Goal: Information Seeking & Learning: Learn about a topic

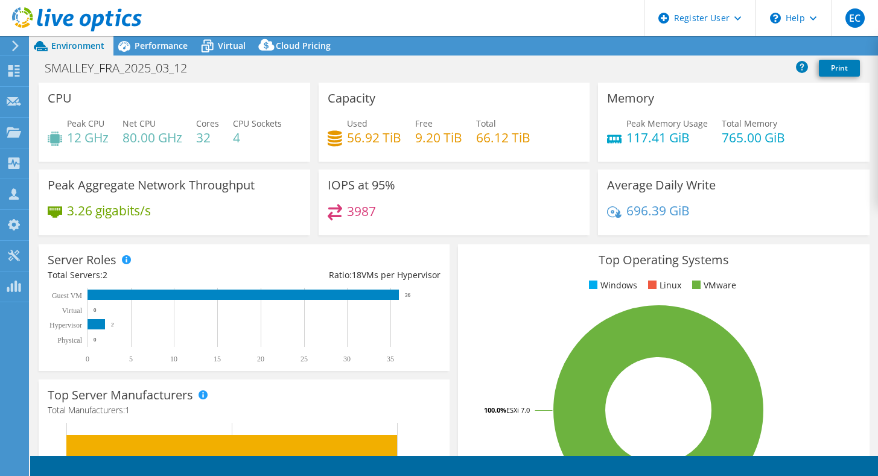
select select "USD"
click at [401, 190] on div "IOPS at 95% 3987" at bounding box center [454, 203] width 271 height 66
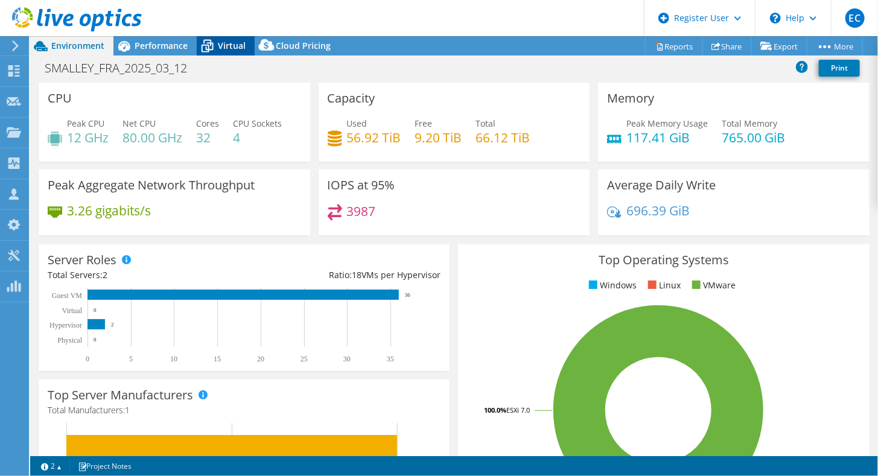
click at [208, 45] on icon at bounding box center [208, 47] width 12 height 10
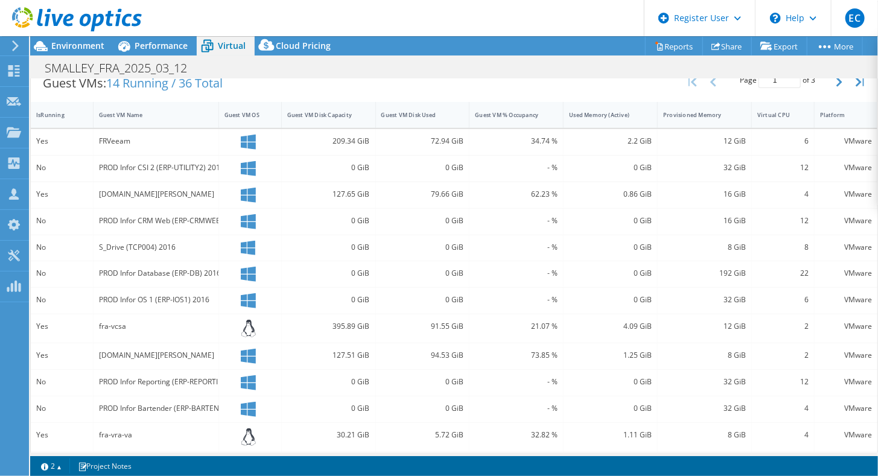
scroll to position [252, 0]
click at [97, 294] on div "PROD Infor OS 1 (ERP-IOS1) 2016" at bounding box center [156, 301] width 125 height 26
click at [295, 46] on span "Cloud Pricing" at bounding box center [303, 45] width 55 height 11
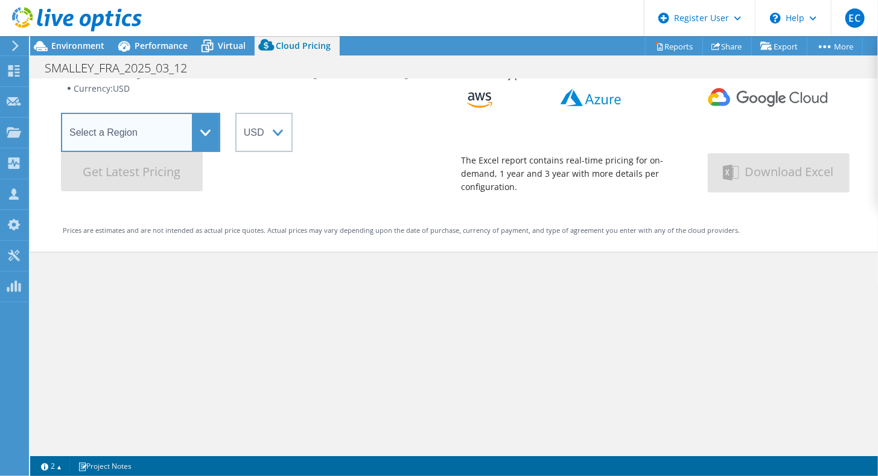
click at [194, 129] on select "Select a Region Asia Pacific (Hong Kong) Asia Pacific (Mumbai) Asia Pacific (Se…" at bounding box center [140, 132] width 159 height 39
select select "HongKong"
click at [61, 113] on select "Select a Region Asia Pacific (Hong Kong) Asia Pacific (Mumbai) Asia Pacific (Se…" at bounding box center [140, 132] width 159 height 39
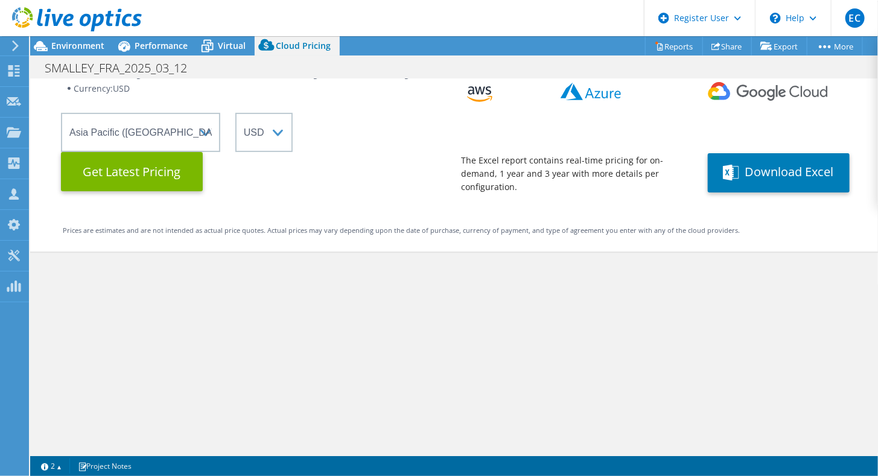
click at [472, 391] on div "Cloud Pricing Live Optics Cloud Pricing uses the native vendor APIs to retrieve…" at bounding box center [454, 215] width 848 height 476
click at [88, 46] on span "Environment" at bounding box center [77, 45] width 53 height 11
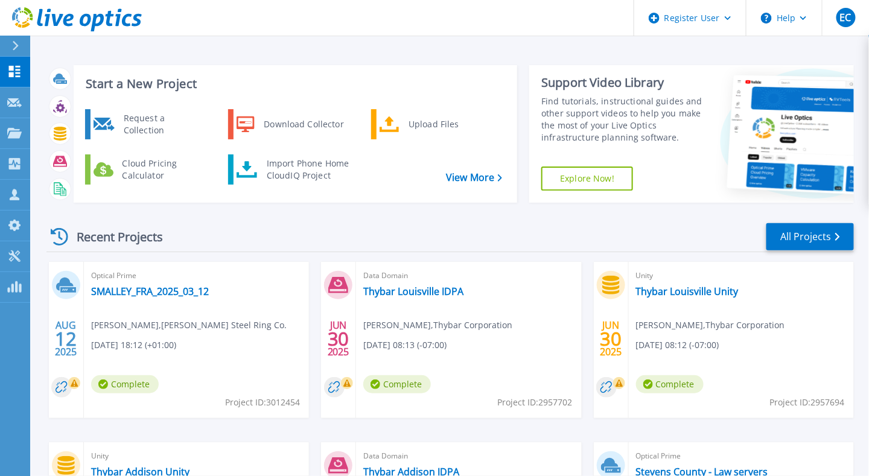
click at [362, 238] on div "Recent Projects All Projects" at bounding box center [449, 237] width 807 height 30
click at [216, 2] on header "Register User Help EC Dell User [PERSON_NAME] [PERSON_NAME][EMAIL_ADDRESS][PERS…" at bounding box center [434, 18] width 869 height 36
